Goal: Communication & Community: Answer question/provide support

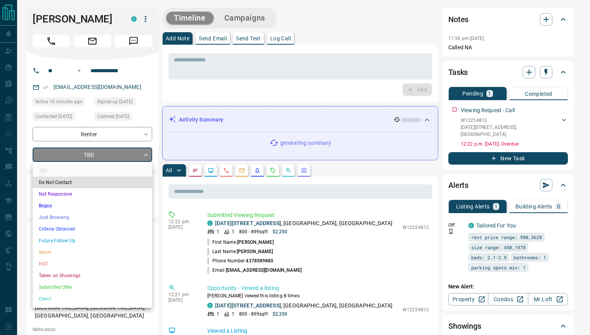
click at [69, 216] on li "Just Browsing" at bounding box center [92, 217] width 119 height 12
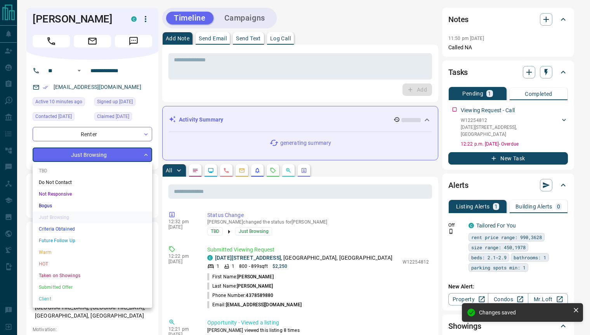
click at [62, 253] on li "Warm" at bounding box center [92, 252] width 119 height 12
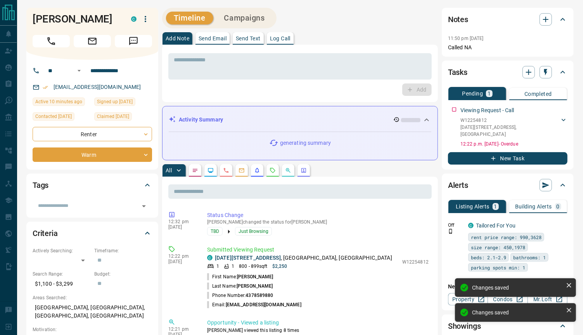
type input "*"
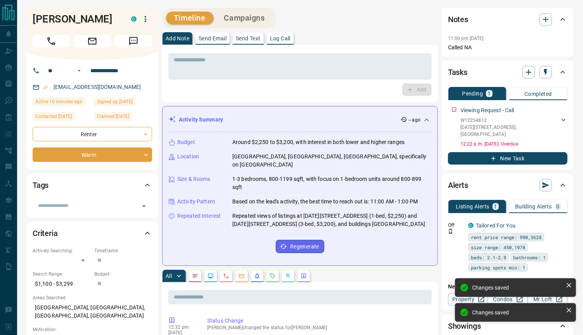
click at [214, 35] on button "Send Email" at bounding box center [213, 38] width 34 height 12
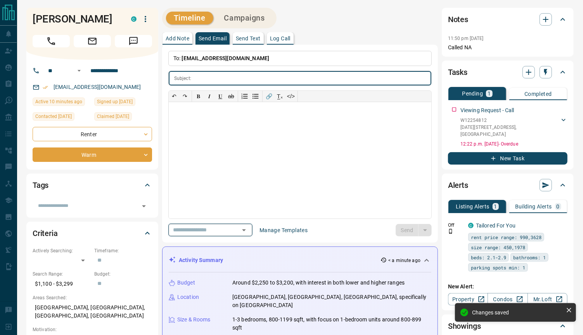
click at [248, 231] on icon "Open" at bounding box center [243, 229] width 9 height 9
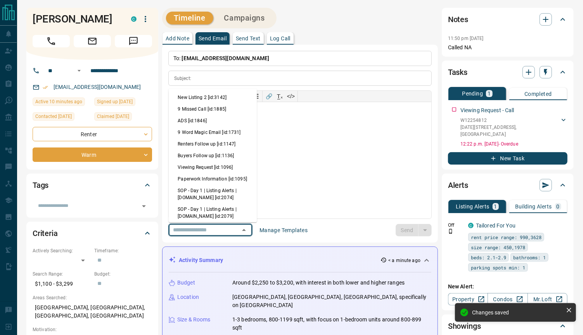
click at [201, 171] on li "Viewing Request [id:1096]" at bounding box center [212, 167] width 88 height 12
type input "**********"
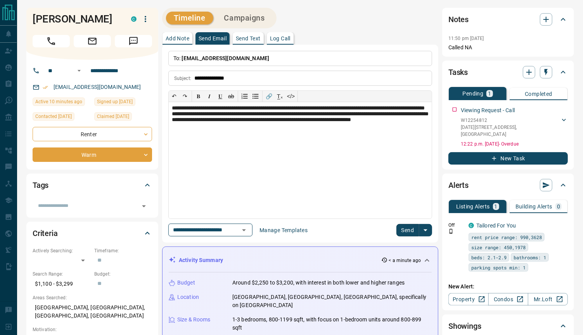
click at [404, 230] on button "Send" at bounding box center [407, 230] width 23 height 12
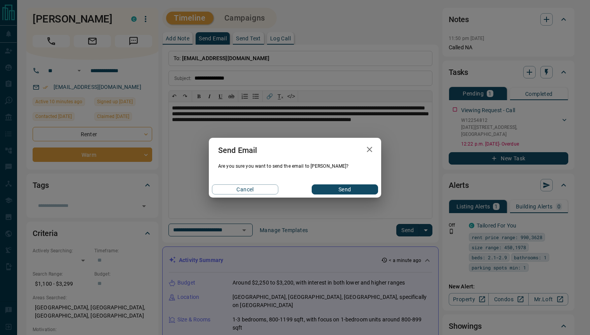
click at [329, 194] on div "Cancel Send" at bounding box center [295, 189] width 172 height 16
click at [337, 189] on button "Send" at bounding box center [345, 189] width 66 height 10
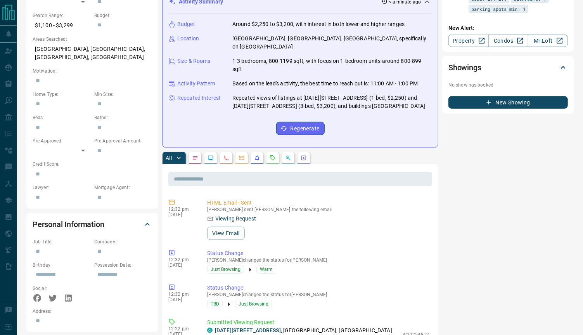
scroll to position [201, 0]
